Goal: Information Seeking & Learning: Understand process/instructions

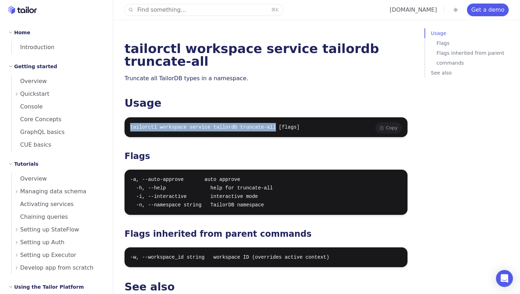
drag, startPoint x: 276, startPoint y: 112, endPoint x: 129, endPoint y: 113, distance: 147.4
click at [129, 117] on pre "tailorctl workspace service tailordb truncate-all [flags]" at bounding box center [265, 127] width 283 height 20
click at [209, 125] on div "tailorctl workspace service tailordb truncate-all Truncate all TailorDB types i…" at bounding box center [265, 175] width 283 height 266
drag, startPoint x: 277, startPoint y: 115, endPoint x: 117, endPoint y: 114, distance: 160.8
click at [116, 114] on div "tailorctl workspace service tailordb truncate-all Truncate all TailorDB types i…" at bounding box center [265, 190] width 305 height 381
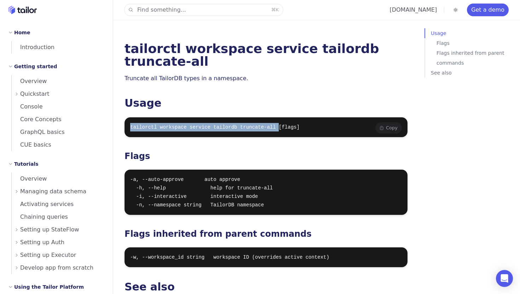
click at [277, 124] on code "tailorctl workspace service tailordb truncate-all [flags]" at bounding box center [214, 127] width 169 height 6
drag, startPoint x: 276, startPoint y: 114, endPoint x: 130, endPoint y: 115, distance: 146.0
click at [130, 124] on code "tailorctl workspace service tailordb truncate-all [flags]" at bounding box center [214, 127] width 169 height 6
copy code "tailorctl workspace service tailordb truncate-all"
click at [261, 124] on code "tailorctl workspace service tailordb truncate-all [flags]" at bounding box center [214, 127] width 169 height 6
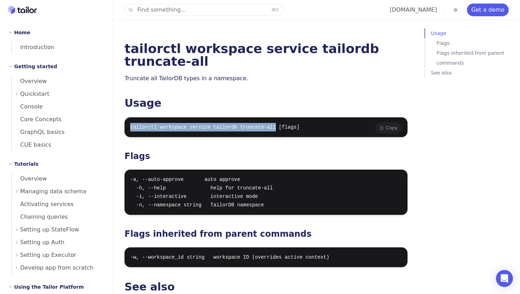
drag, startPoint x: 277, startPoint y: 117, endPoint x: 127, endPoint y: 118, distance: 150.6
click at [126, 118] on pre "tailorctl workspace service tailordb truncate-all [flags]" at bounding box center [265, 127] width 283 height 20
copy code "tailorctl workspace service tailordb truncate-all"
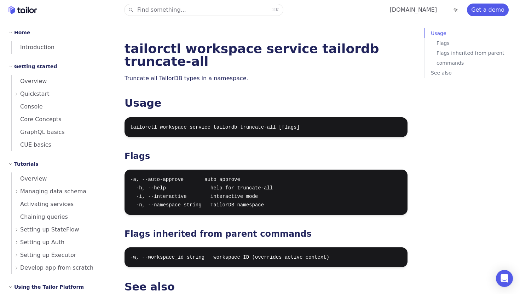
click at [276, 151] on h3 "Flags" at bounding box center [265, 156] width 283 height 10
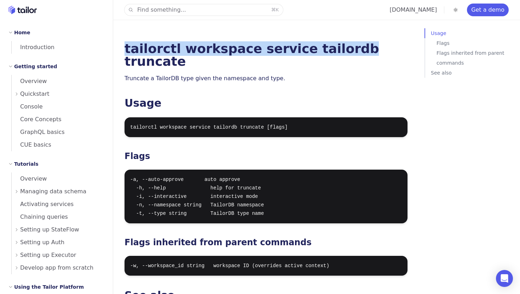
drag, startPoint x: 124, startPoint y: 52, endPoint x: 332, endPoint y: 53, distance: 207.1
click at [332, 53] on h1 "tailorctl workspace service tailordb truncate" at bounding box center [265, 54] width 283 height 25
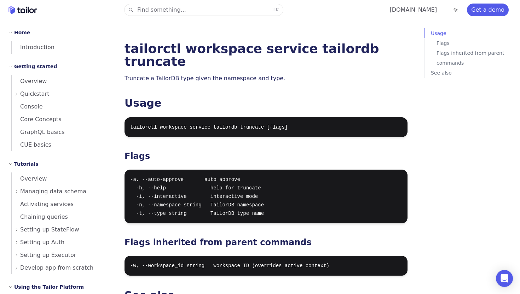
drag, startPoint x: 330, startPoint y: 52, endPoint x: 334, endPoint y: 52, distance: 3.9
click at [334, 52] on h1 "tailorctl workspace service tailordb truncate" at bounding box center [265, 54] width 283 height 25
click at [333, 52] on h1 "tailorctl workspace service tailordb truncate" at bounding box center [265, 54] width 283 height 25
drag, startPoint x: 330, startPoint y: 52, endPoint x: 287, endPoint y: 49, distance: 43.2
click at [287, 49] on h1 "tailorctl workspace service tailordb truncate" at bounding box center [265, 54] width 283 height 25
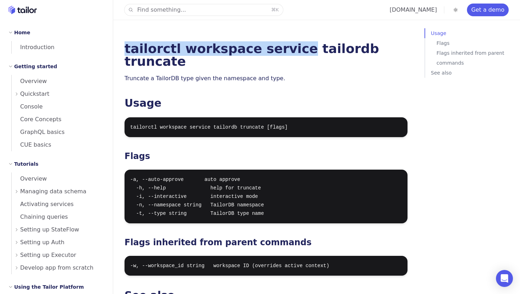
drag, startPoint x: 281, startPoint y: 49, endPoint x: 122, endPoint y: 47, distance: 159.1
click at [122, 47] on div "tailorctl workspace service tailordb truncate Truncate a TailorDB type given th…" at bounding box center [265, 194] width 305 height 389
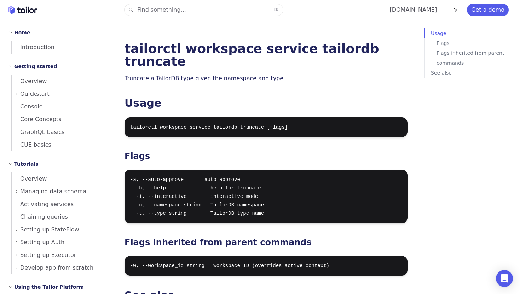
click at [125, 49] on h1 "tailorctl workspace service tailordb truncate" at bounding box center [265, 54] width 283 height 25
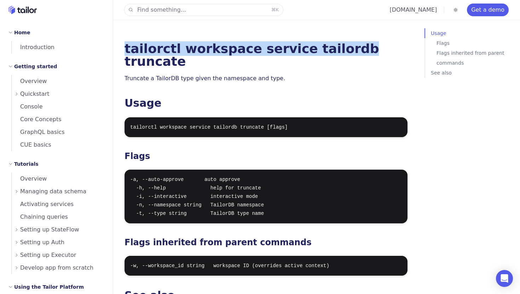
drag, startPoint x: 125, startPoint y: 49, endPoint x: 332, endPoint y: 53, distance: 206.8
click at [332, 53] on h1 "tailorctl workspace service tailordb truncate" at bounding box center [265, 54] width 283 height 25
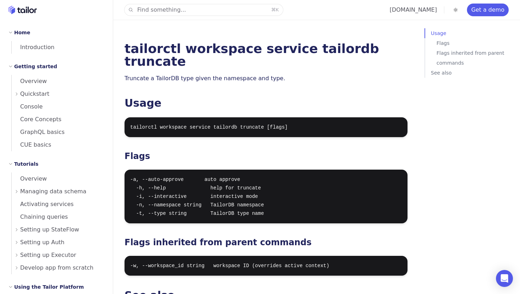
click at [333, 53] on h1 "tailorctl workspace service tailordb truncate" at bounding box center [265, 54] width 283 height 25
click at [331, 53] on h1 "tailorctl workspace service tailordb truncate" at bounding box center [265, 54] width 283 height 25
click at [333, 53] on h1 "tailorctl workspace service tailordb truncate" at bounding box center [265, 54] width 283 height 25
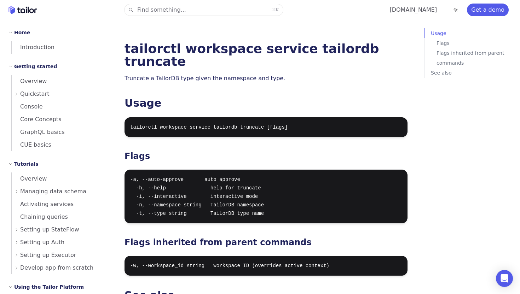
click at [334, 53] on h1 "tailorctl workspace service tailordb truncate" at bounding box center [265, 54] width 283 height 25
drag, startPoint x: 334, startPoint y: 53, endPoint x: 364, endPoint y: 53, distance: 30.8
click at [365, 53] on h1 "tailorctl workspace service tailordb truncate" at bounding box center [265, 54] width 283 height 25
click at [364, 53] on h1 "tailorctl workspace service tailordb truncate" at bounding box center [265, 54] width 283 height 25
drag, startPoint x: 382, startPoint y: 53, endPoint x: 334, endPoint y: 52, distance: 48.1
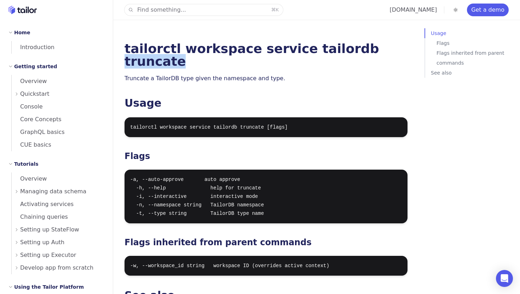
click at [335, 52] on h1 "tailorctl workspace service tailordb truncate" at bounding box center [265, 54] width 283 height 25
click at [330, 53] on h1 "tailorctl workspace service tailordb truncate" at bounding box center [265, 54] width 283 height 25
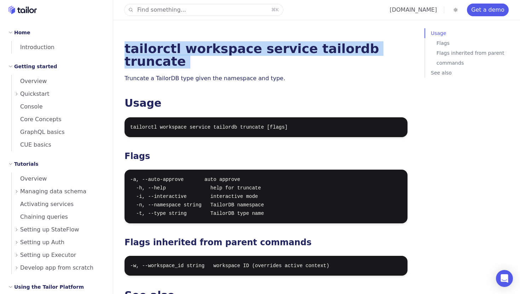
click at [330, 53] on h1 "tailorctl workspace service tailordb truncate" at bounding box center [265, 54] width 283 height 25
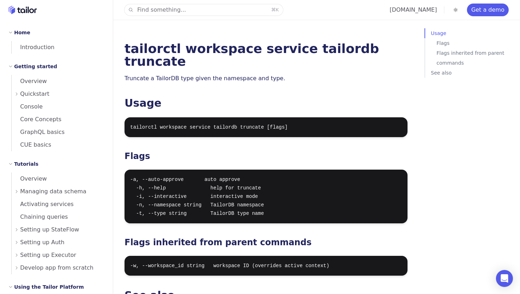
click at [331, 49] on h1 "tailorctl workspace service tailordb truncate" at bounding box center [265, 54] width 283 height 25
drag, startPoint x: 286, startPoint y: 52, endPoint x: 329, endPoint y: 52, distance: 43.1
click at [329, 52] on h1 "tailorctl workspace service tailordb truncate" at bounding box center [265, 54] width 283 height 25
drag, startPoint x: 333, startPoint y: 51, endPoint x: 382, endPoint y: 51, distance: 49.1
click at [382, 51] on h1 "tailorctl workspace service tailordb truncate" at bounding box center [265, 54] width 283 height 25
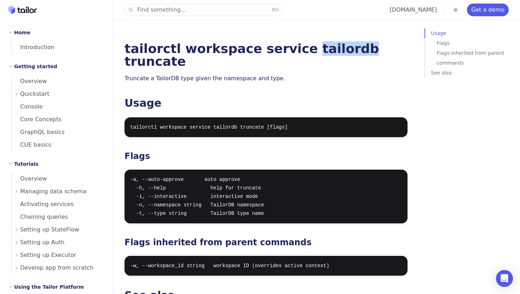
drag, startPoint x: 330, startPoint y: 53, endPoint x: 285, endPoint y: 53, distance: 44.9
click at [285, 53] on h1 "tailorctl workspace service tailordb truncate" at bounding box center [265, 54] width 283 height 25
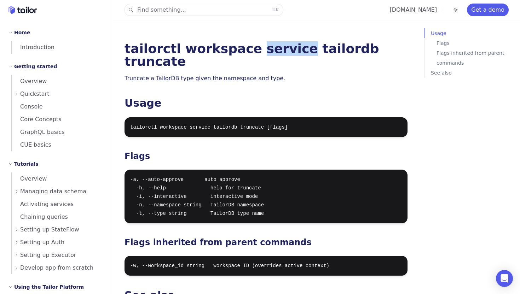
drag, startPoint x: 281, startPoint y: 52, endPoint x: 240, endPoint y: 52, distance: 41.0
click at [240, 52] on h1 "tailorctl workspace service tailordb truncate" at bounding box center [265, 54] width 283 height 25
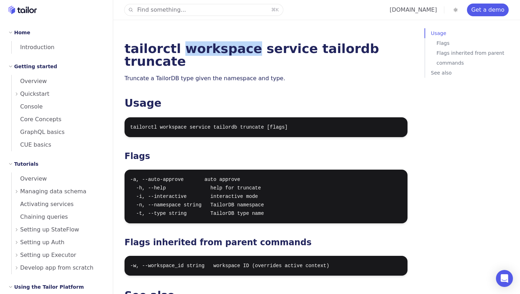
drag, startPoint x: 235, startPoint y: 52, endPoint x: 174, endPoint y: 51, distance: 60.8
click at [174, 51] on h1 "tailorctl workspace service tailordb truncate" at bounding box center [265, 54] width 283 height 25
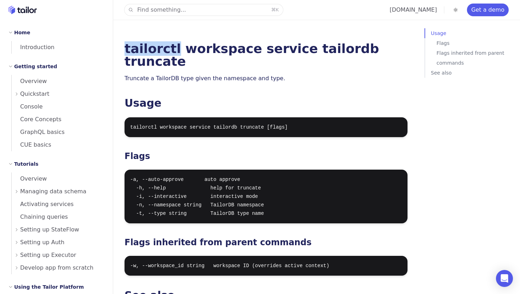
drag, startPoint x: 169, startPoint y: 51, endPoint x: 121, endPoint y: 51, distance: 48.1
click at [121, 51] on div "tailorctl workspace service tailordb truncate Truncate a TailorDB type given th…" at bounding box center [265, 194] width 305 height 389
